Goal: Task Accomplishment & Management: Use online tool/utility

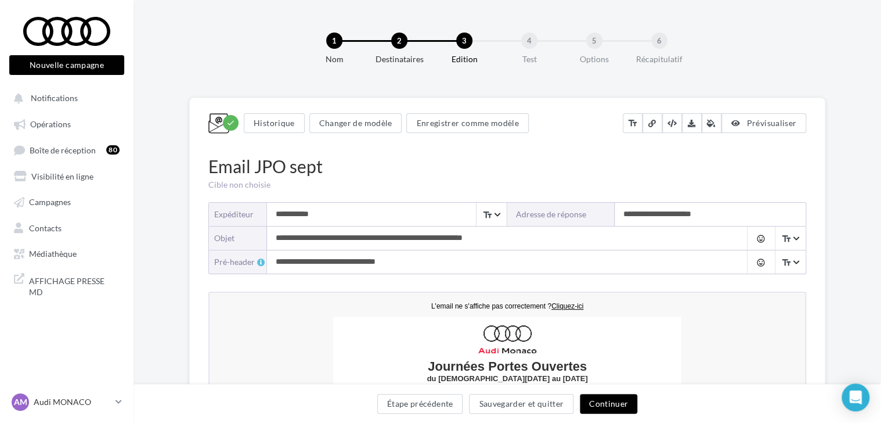
click at [399, 39] on div "2" at bounding box center [399, 41] width 16 height 16
click at [483, 402] on button "Sauvegarder et quitter" at bounding box center [521, 404] width 104 height 20
